Goal: Task Accomplishment & Management: Use online tool/utility

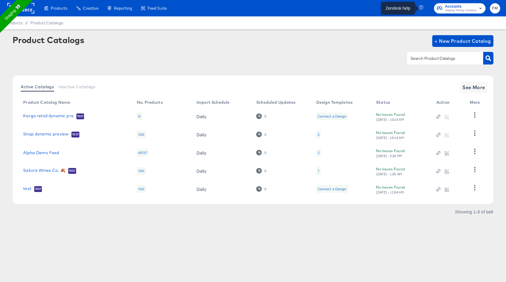
click at [420, 9] on icon "button" at bounding box center [421, 7] width 5 height 5
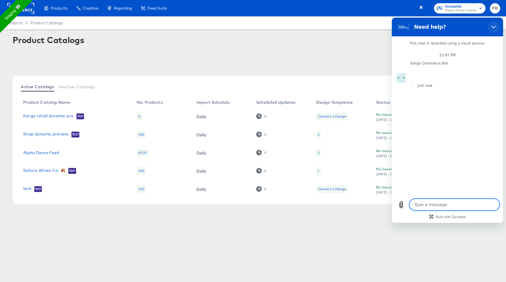
click at [497, 26] on button "Close" at bounding box center [494, 27] width 12 height 12
type textarea "x"
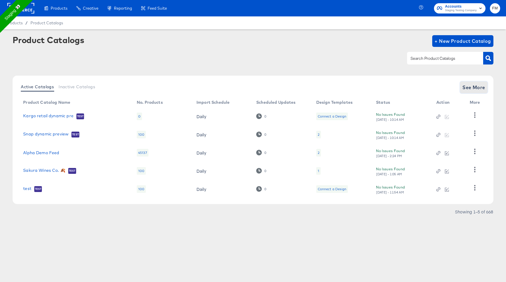
click at [477, 87] on span "See More" at bounding box center [474, 87] width 23 height 8
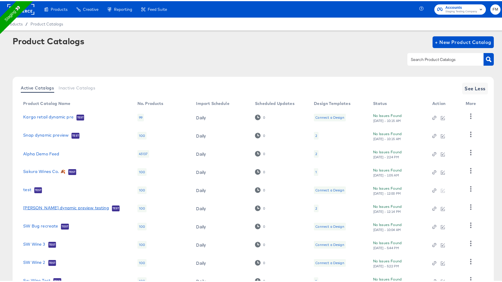
click at [70, 208] on link "[PERSON_NAME] dynamic preview testing" at bounding box center [66, 207] width 86 height 6
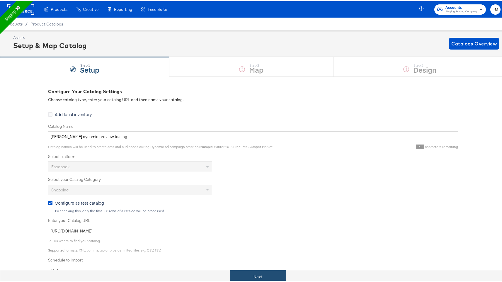
click at [259, 276] on button "Next" at bounding box center [258, 275] width 56 height 13
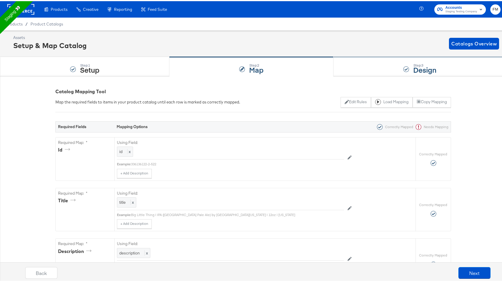
click at [395, 68] on div "Step: 3 Design" at bounding box center [420, 65] width 173 height 19
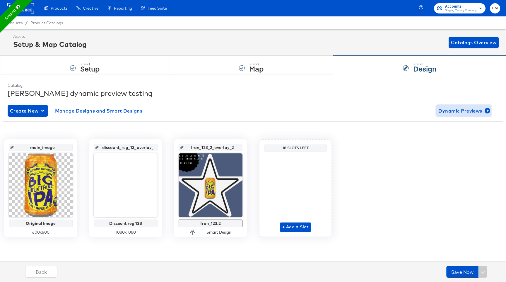
click at [470, 114] on span "Dynamic Previews" at bounding box center [464, 111] width 51 height 8
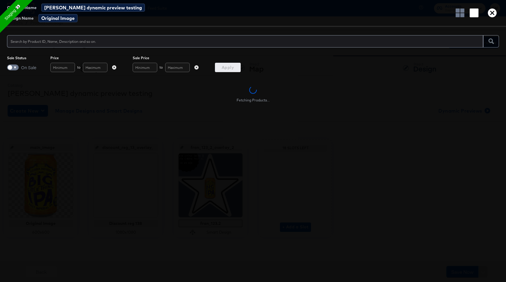
click at [197, 67] on icon "button" at bounding box center [197, 67] width 4 height 4
click at [225, 67] on div "Apply" at bounding box center [228, 67] width 26 height 9
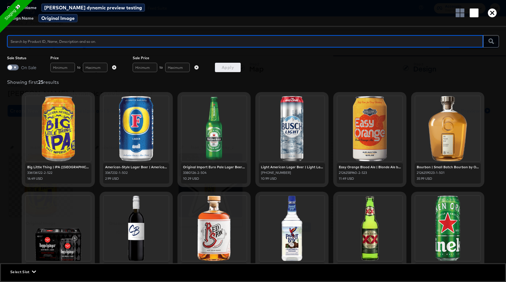
click at [219, 40] on input "text" at bounding box center [245, 39] width 477 height 13
click at [13, 42] on input "l;ight" at bounding box center [243, 39] width 473 height 13
type input "light"
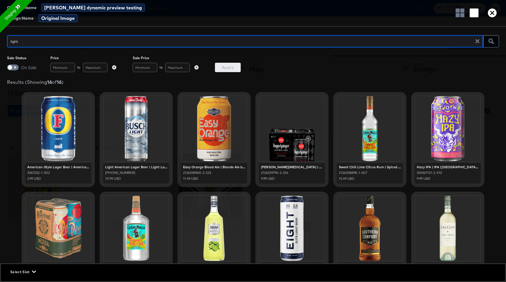
click at [62, 45] on input "light" at bounding box center [243, 39] width 473 height 13
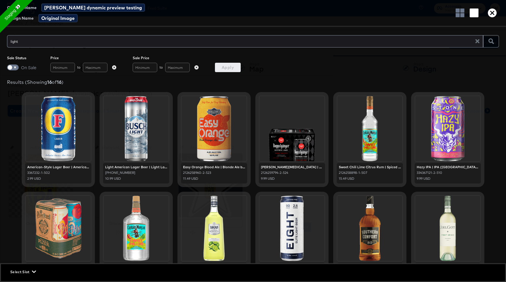
click at [143, 48] on div "light" at bounding box center [253, 41] width 492 height 15
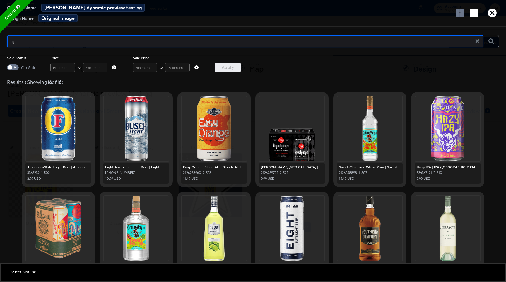
click at [149, 44] on input "light" at bounding box center [243, 39] width 473 height 13
click at [478, 42] on icon "button" at bounding box center [478, 41] width 4 height 4
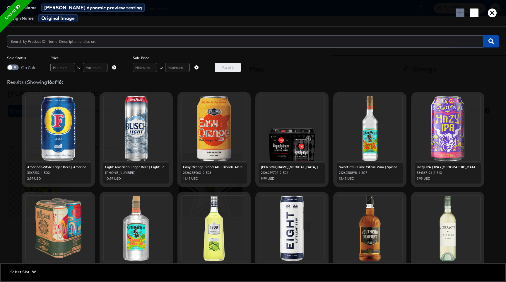
click at [490, 41] on icon "button" at bounding box center [492, 41] width 6 height 6
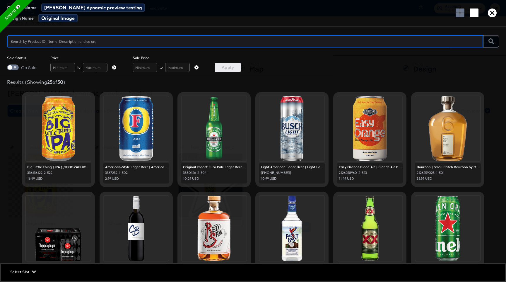
click at [170, 41] on input "text" at bounding box center [245, 39] width 477 height 13
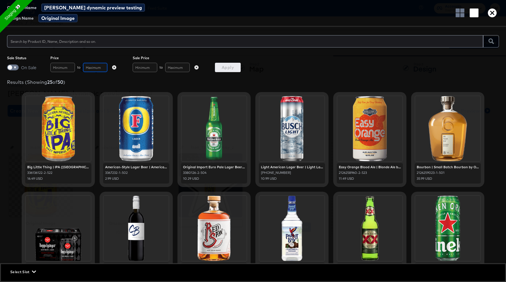
click at [86, 66] on input "text" at bounding box center [95, 67] width 25 height 9
click at [55, 71] on input "text" at bounding box center [62, 67] width 25 height 9
click at [68, 118] on div at bounding box center [58, 128] width 65 height 65
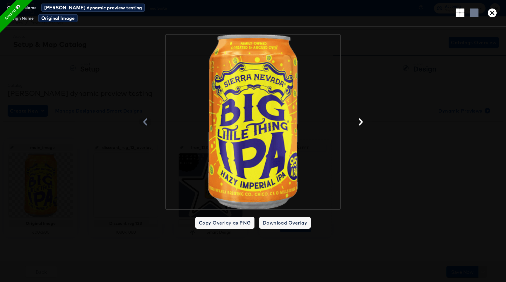
click at [362, 119] on icon "button" at bounding box center [361, 121] width 7 height 7
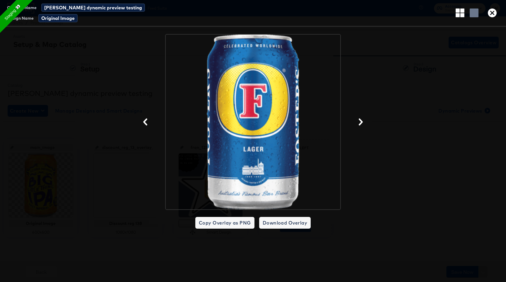
click at [406, 86] on div at bounding box center [253, 122] width 506 height 176
click at [491, 14] on icon "button" at bounding box center [492, 13] width 9 height 9
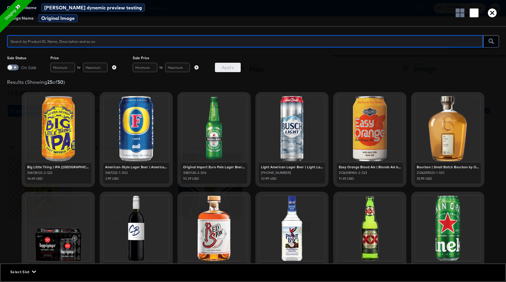
click at [196, 45] on input "text" at bounding box center [245, 39] width 477 height 13
type input "light"
click at [196, 68] on icon "button" at bounding box center [197, 67] width 4 height 4
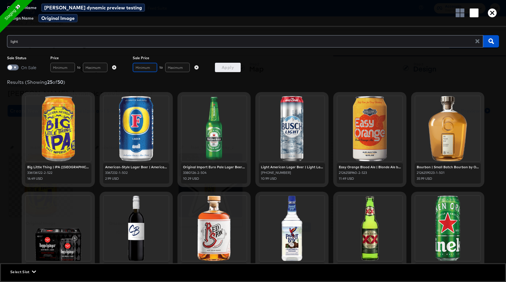
click at [150, 71] on input "text" at bounding box center [145, 67] width 25 height 9
click at [208, 166] on div "Original Import Euro Pale Lager Beer | Euro Pale Lager by Heineken | 12oz | [GE…" at bounding box center [214, 167] width 62 height 4
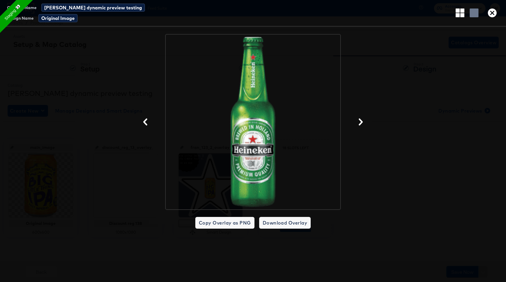
click at [361, 117] on div at bounding box center [253, 122] width 506 height 176
click at [361, 119] on icon "button" at bounding box center [361, 121] width 7 height 7
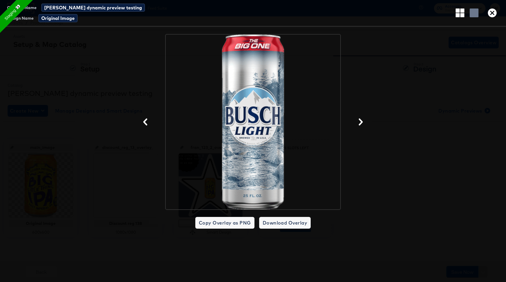
drag, startPoint x: 363, startPoint y: 152, endPoint x: 364, endPoint y: 164, distance: 12.0
click at [364, 164] on div at bounding box center [253, 122] width 506 height 176
click at [491, 12] on icon "button" at bounding box center [492, 13] width 9 height 9
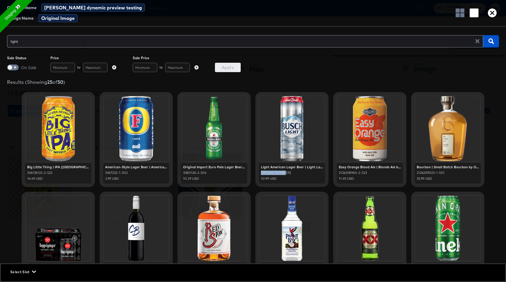
drag, startPoint x: 283, startPoint y: 173, endPoint x: 259, endPoint y: 173, distance: 23.2
click at [261, 173] on div "[PHONE_NUMBER]" at bounding box center [292, 173] width 62 height 4
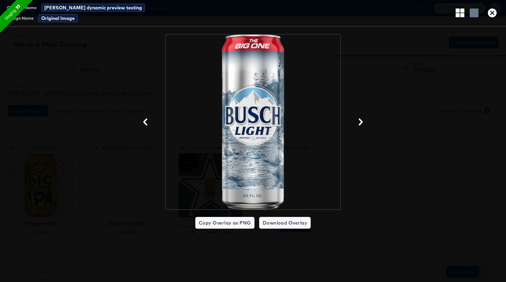
click at [349, 168] on div at bounding box center [253, 122] width 506 height 176
click at [496, 13] on icon "button" at bounding box center [492, 13] width 9 height 9
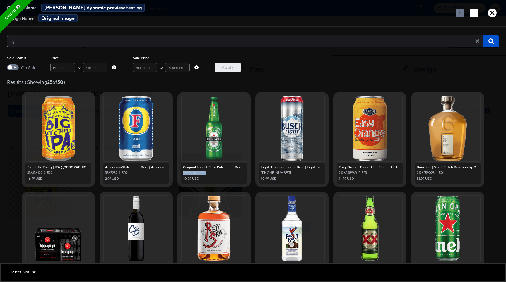
drag, startPoint x: 181, startPoint y: 172, endPoint x: 204, endPoint y: 172, distance: 23.4
click at [204, 172] on div "3380126-2-504" at bounding box center [214, 173] width 62 height 4
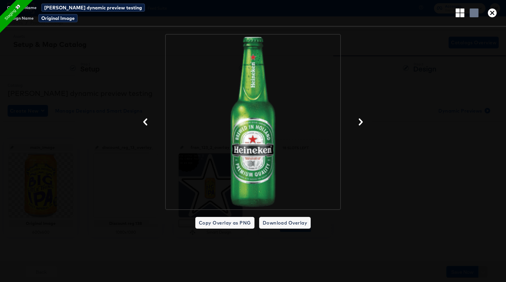
click at [421, 104] on div at bounding box center [253, 122] width 506 height 176
click at [495, 13] on icon "button" at bounding box center [492, 13] width 9 height 9
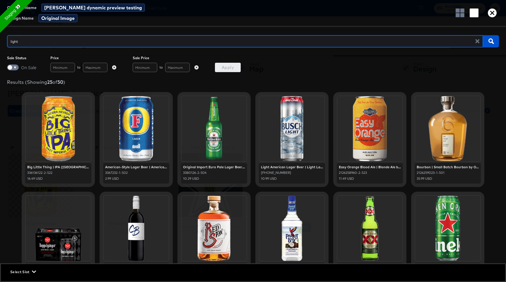
click at [113, 67] on icon "button" at bounding box center [114, 67] width 4 height 4
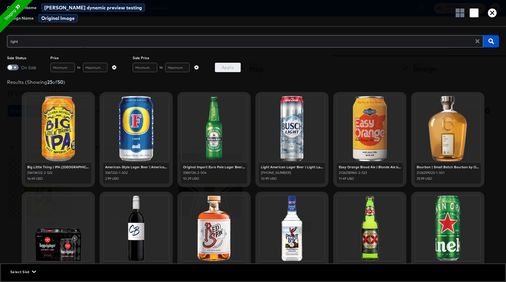
click at [114, 67] on icon "button" at bounding box center [114, 67] width 4 height 4
click at [198, 67] on icon "button" at bounding box center [197, 67] width 4 height 4
click at [75, 68] on div "to" at bounding box center [84, 67] width 68 height 9
click at [96, 68] on input "text" at bounding box center [95, 67] width 25 height 9
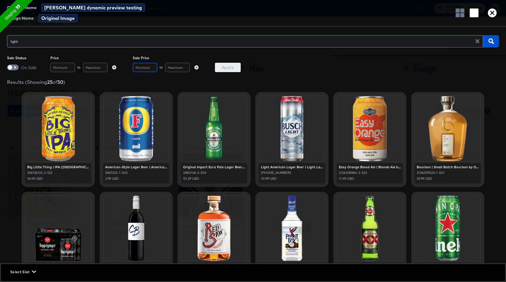
click at [147, 66] on input "text" at bounding box center [145, 67] width 25 height 9
click at [183, 66] on input "text" at bounding box center [177, 67] width 25 height 9
click at [90, 66] on input "text" at bounding box center [95, 67] width 25 height 9
type input "50"
click at [225, 70] on span "Apply" at bounding box center [227, 67] width 21 height 7
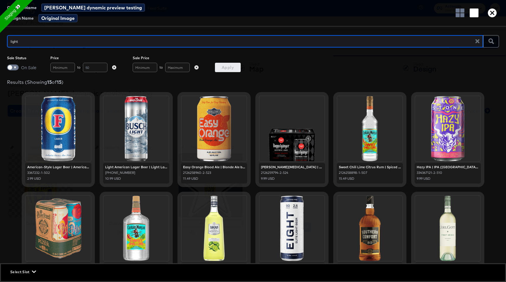
click at [28, 273] on span "Select Slot" at bounding box center [22, 272] width 25 height 6
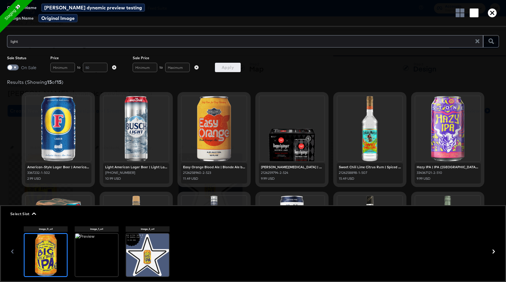
click at [137, 249] on div at bounding box center [147, 255] width 43 height 43
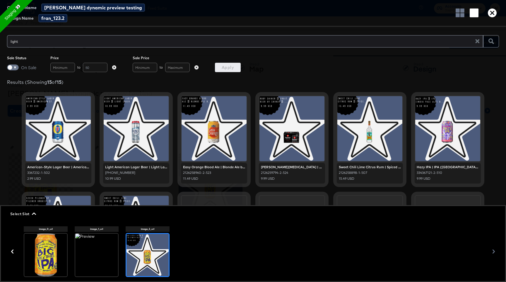
click at [290, 167] on div "[PERSON_NAME][MEDICAL_DATA] | Fruit Beer by [MEDICAL_DATA] | 12oz | [US_STATE]" at bounding box center [292, 167] width 62 height 4
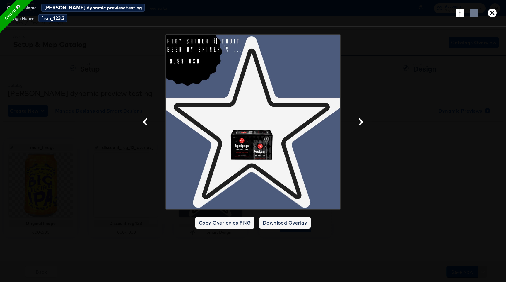
click at [417, 189] on div at bounding box center [253, 122] width 506 height 176
click at [491, 9] on icon "button" at bounding box center [492, 13] width 9 height 9
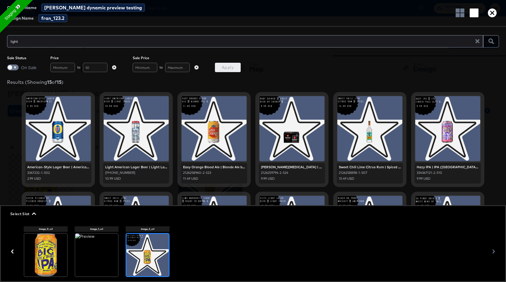
click at [439, 61] on div "Sale Status On Sale Price to 50 Sale Price to Apply" at bounding box center [253, 64] width 506 height 16
click at [29, 214] on span "Select Slot" at bounding box center [22, 214] width 25 height 6
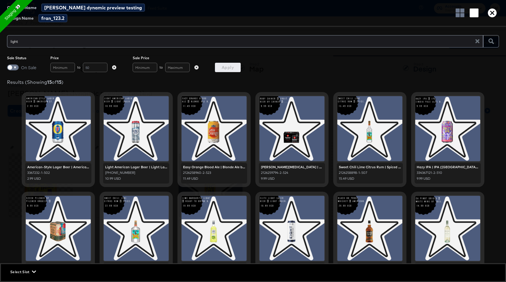
click at [29, 275] on div "Select Slot" at bounding box center [253, 272] width 505 height 16
click at [33, 272] on icon "button" at bounding box center [34, 272] width 4 height 2
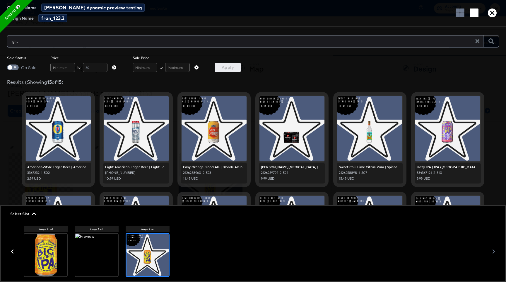
click at [493, 249] on div "image_0_url image_1_url image_2_url" at bounding box center [253, 251] width 505 height 51
click at [495, 250] on div "image_0_url image_1_url image_2_url" at bounding box center [253, 251] width 505 height 51
click at [494, 254] on div "image_0_url image_1_url image_2_url" at bounding box center [253, 251] width 505 height 51
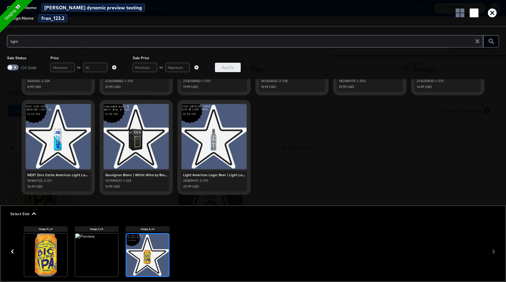
scroll to position [198, 0]
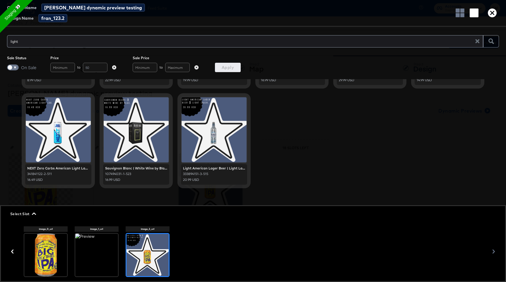
click at [114, 67] on icon "button" at bounding box center [114, 67] width 4 height 4
click at [93, 65] on input "text" at bounding box center [95, 67] width 25 height 9
click at [67, 66] on input "text" at bounding box center [62, 67] width 25 height 9
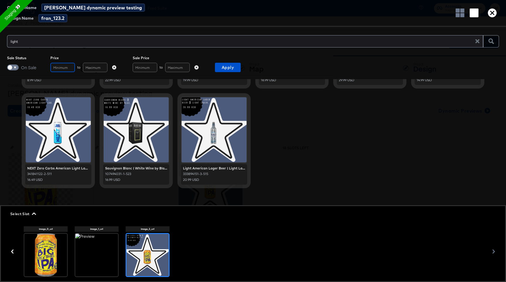
click at [67, 66] on input "text" at bounding box center [62, 67] width 25 height 9
click at [101, 66] on input "text" at bounding box center [95, 67] width 25 height 9
click at [142, 66] on input "text" at bounding box center [145, 67] width 25 height 9
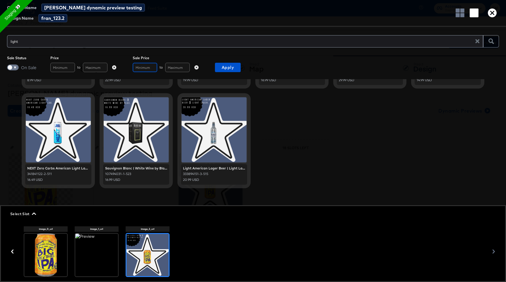
scroll to position [0, 0]
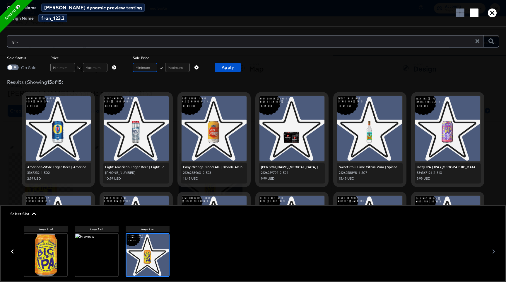
type textarea "x"
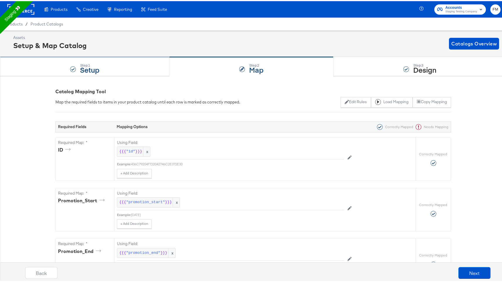
click at [94, 68] on strong "Setup" at bounding box center [89, 69] width 19 height 10
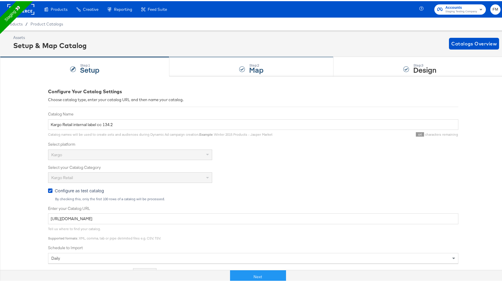
click at [235, 65] on div "Step: 2 Map" at bounding box center [251, 65] width 164 height 19
click at [371, 71] on div "Step: 1 Setup Step: 2 Map Step: 3 Design" at bounding box center [253, 65] width 506 height 19
click at [378, 70] on div "Step: 1 Setup Step: 2 Map Step: 3 Design" at bounding box center [253, 65] width 506 height 19
click at [288, 69] on div "Step: 1 Setup Step: 2 Map Step: 3 Design" at bounding box center [253, 65] width 506 height 19
click at [260, 273] on button "Next" at bounding box center [258, 275] width 56 height 13
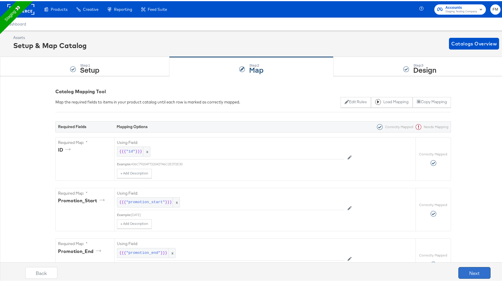
click at [469, 274] on button "Next" at bounding box center [474, 272] width 32 height 12
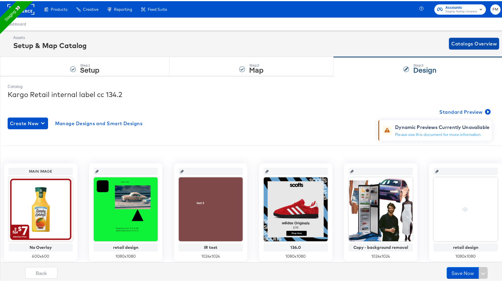
click at [464, 38] on span "Catalogs Overview" at bounding box center [473, 42] width 45 height 8
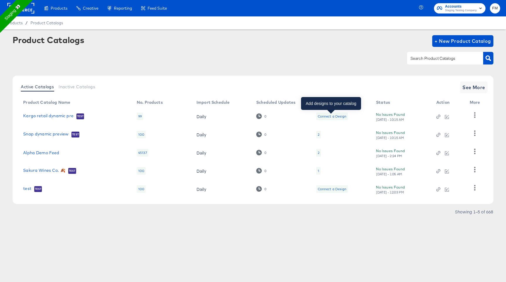
click at [327, 114] on div "Connect a Design" at bounding box center [332, 116] width 29 height 5
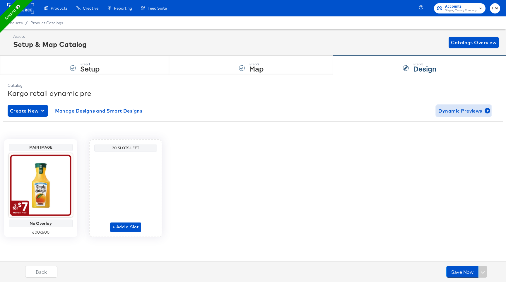
click at [449, 111] on span "Dynamic Previews" at bounding box center [464, 111] width 51 height 8
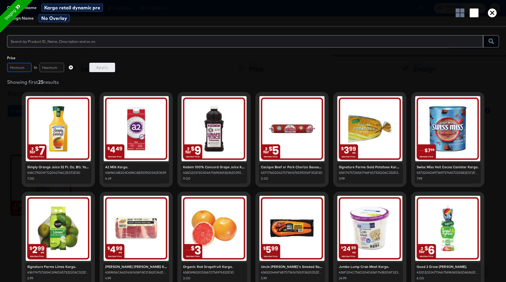
click at [21, 67] on input "text" at bounding box center [19, 67] width 25 height 9
click at [22, 71] on input "text" at bounding box center [19, 67] width 25 height 9
click at [53, 71] on input "text" at bounding box center [52, 67] width 25 height 9
click at [69, 67] on icon "button" at bounding box center [71, 67] width 4 height 4
click at [70, 67] on icon "button" at bounding box center [71, 67] width 4 height 4
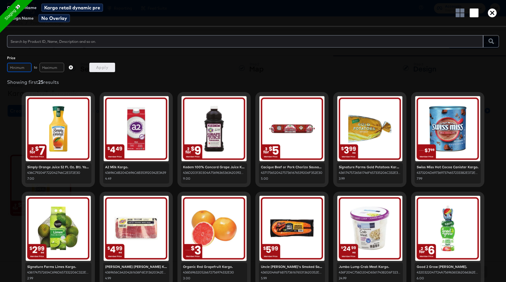
click at [21, 69] on input "text" at bounding box center [19, 67] width 25 height 9
